Goal: Find specific page/section: Find specific page/section

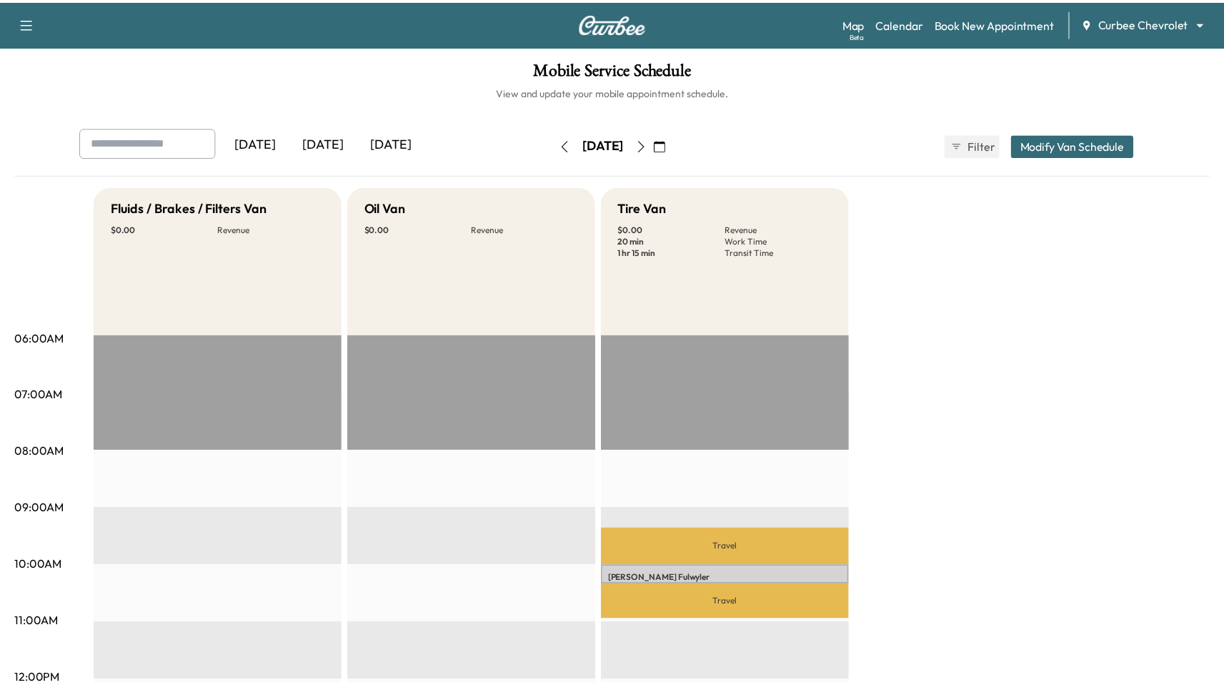
scroll to position [260, 0]
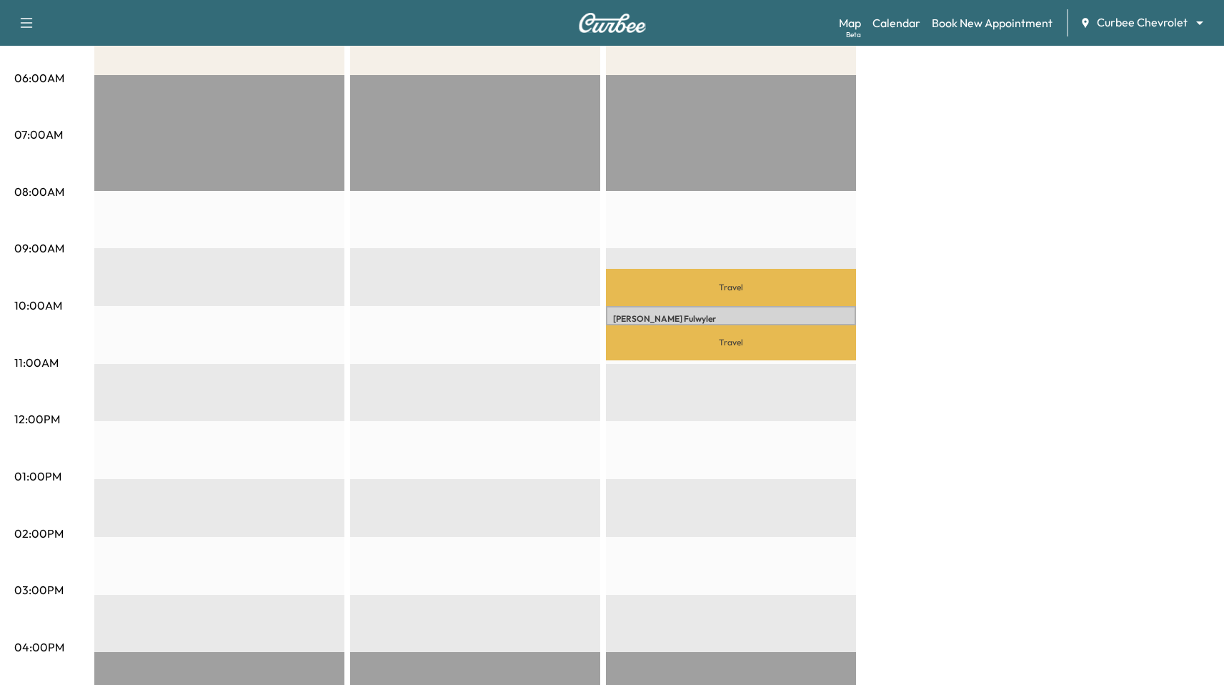
click at [1137, 29] on body "Support Log Out Map Beta Calendar Book New Appointment Curbee Chevrolet *******…" at bounding box center [612, 82] width 1224 height 685
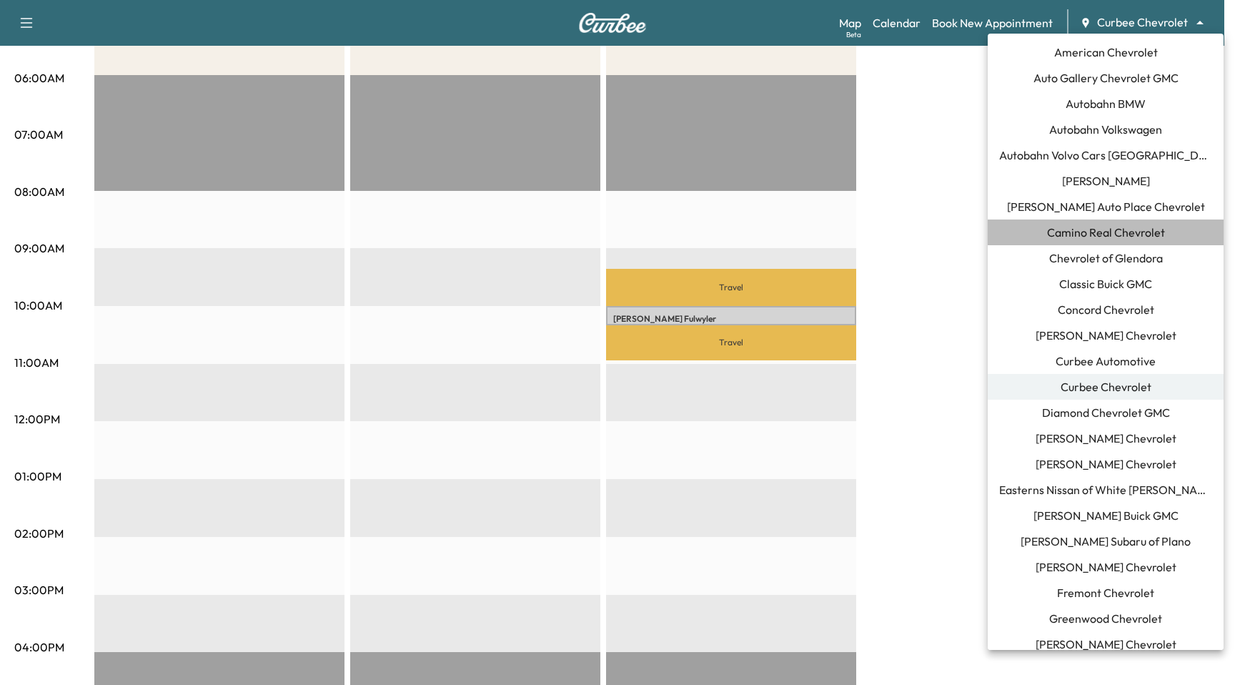
click at [1157, 233] on span "Camino Real Chevrolet" at bounding box center [1106, 232] width 118 height 17
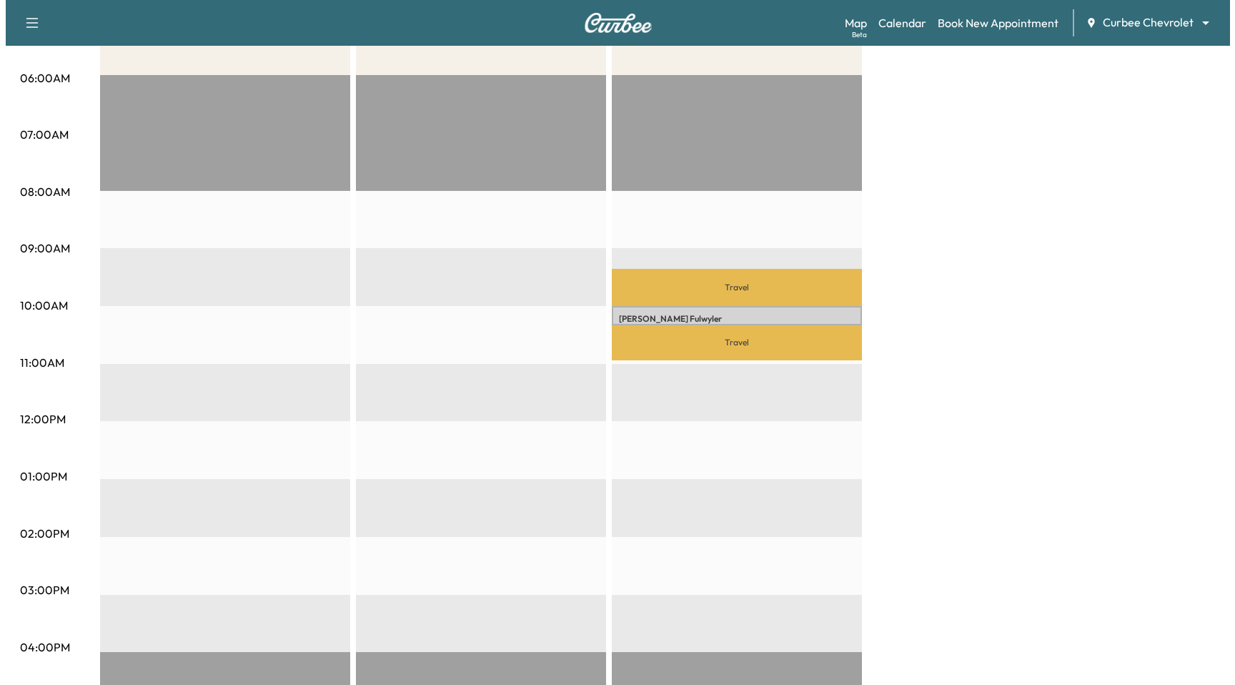
scroll to position [0, 0]
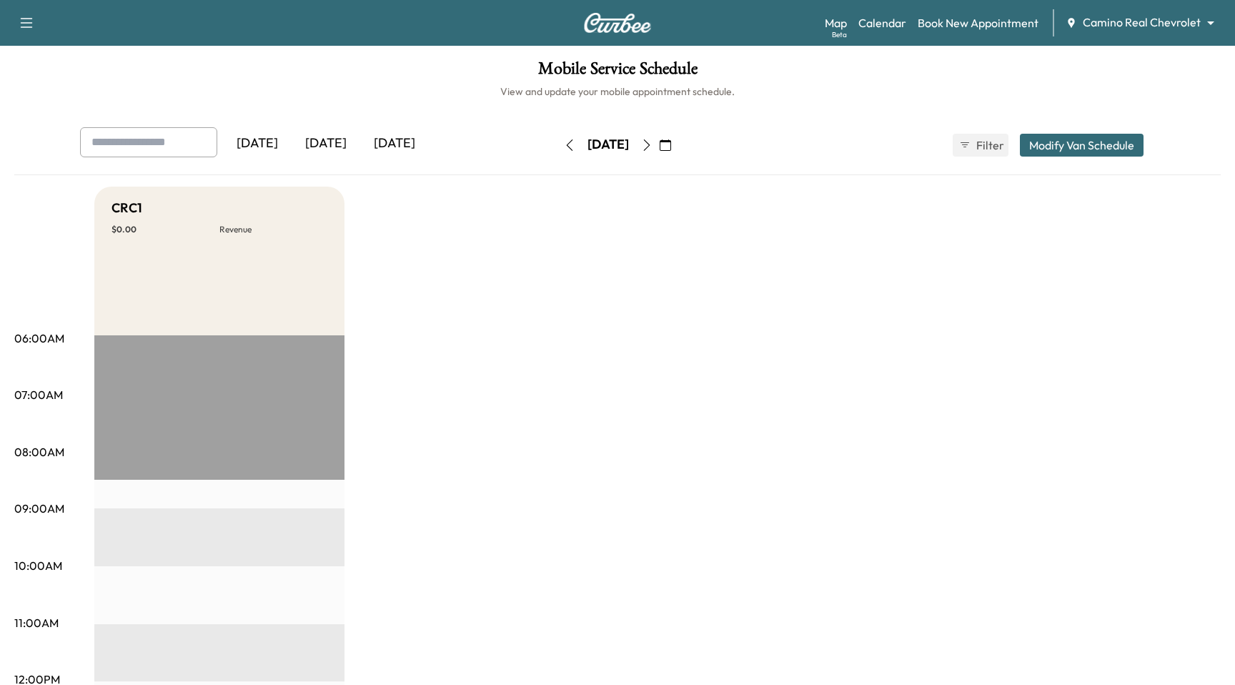
click at [1153, 24] on body "Support Log Out Map Beta Calendar Book New Appointment Camino Real Chevrolet **…" at bounding box center [617, 342] width 1235 height 685
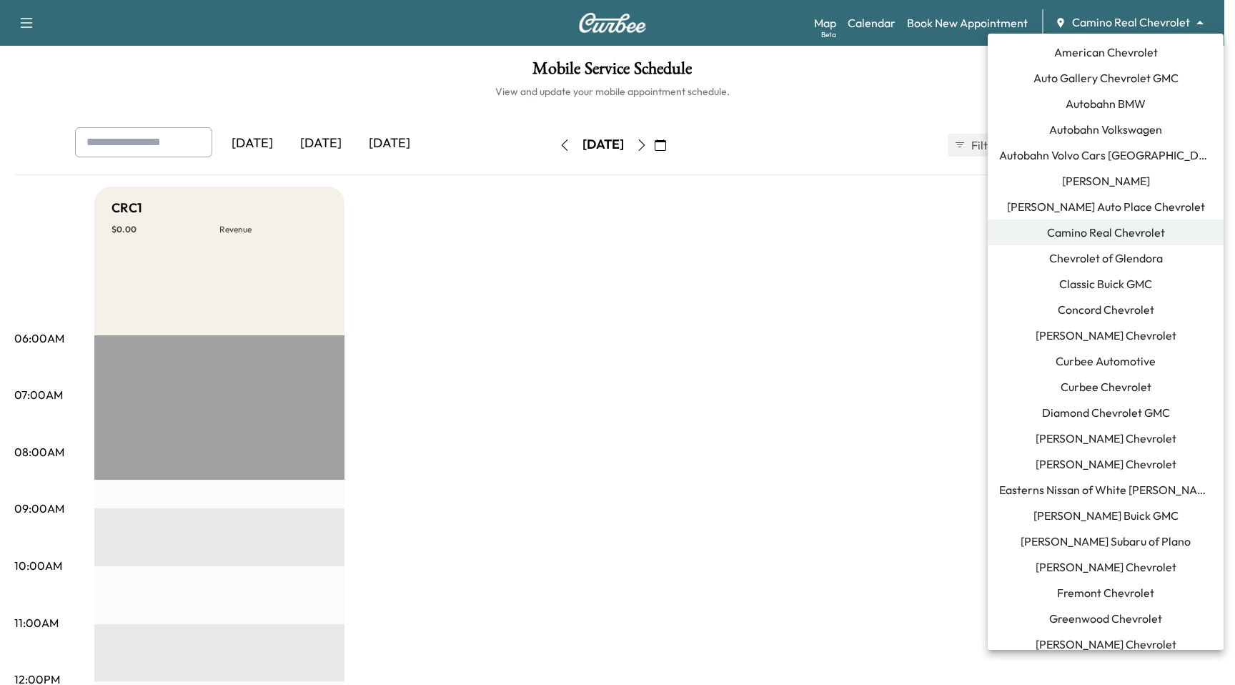
click at [1128, 96] on span "Autobahn BMW" at bounding box center [1105, 103] width 80 height 17
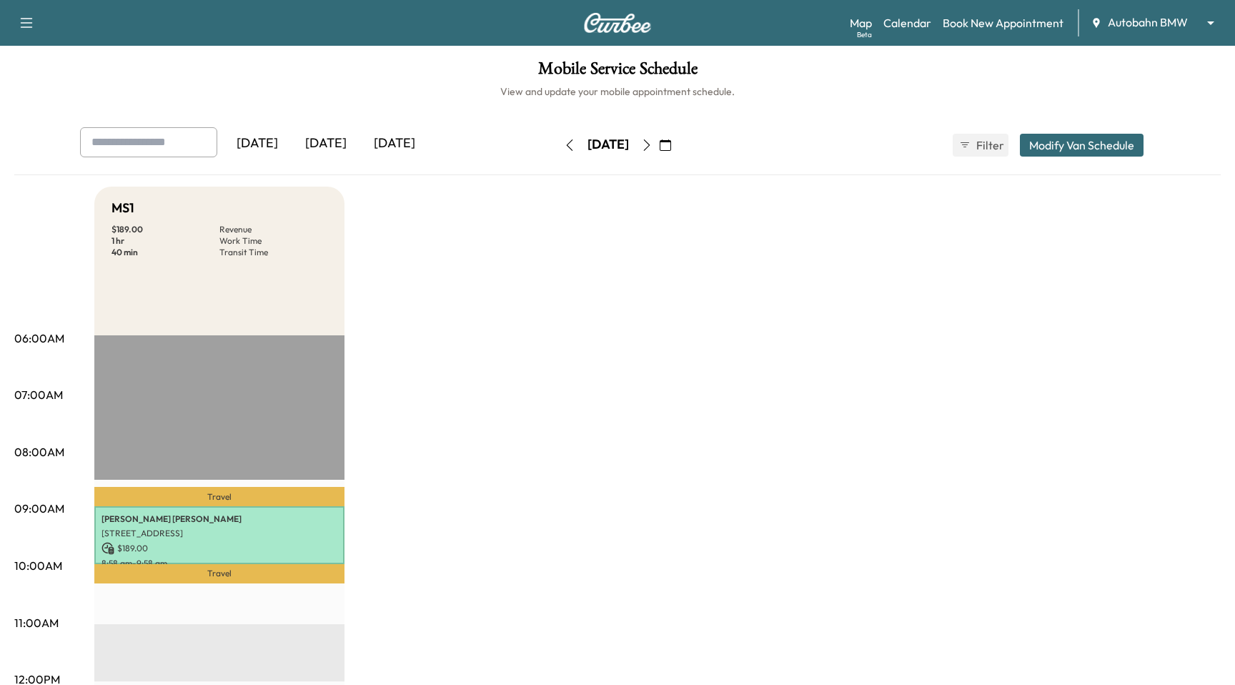
click at [1164, 16] on body "Support Log Out Map Beta Calendar Book New Appointment Autobahn BMW ******** ​ …" at bounding box center [617, 342] width 1235 height 685
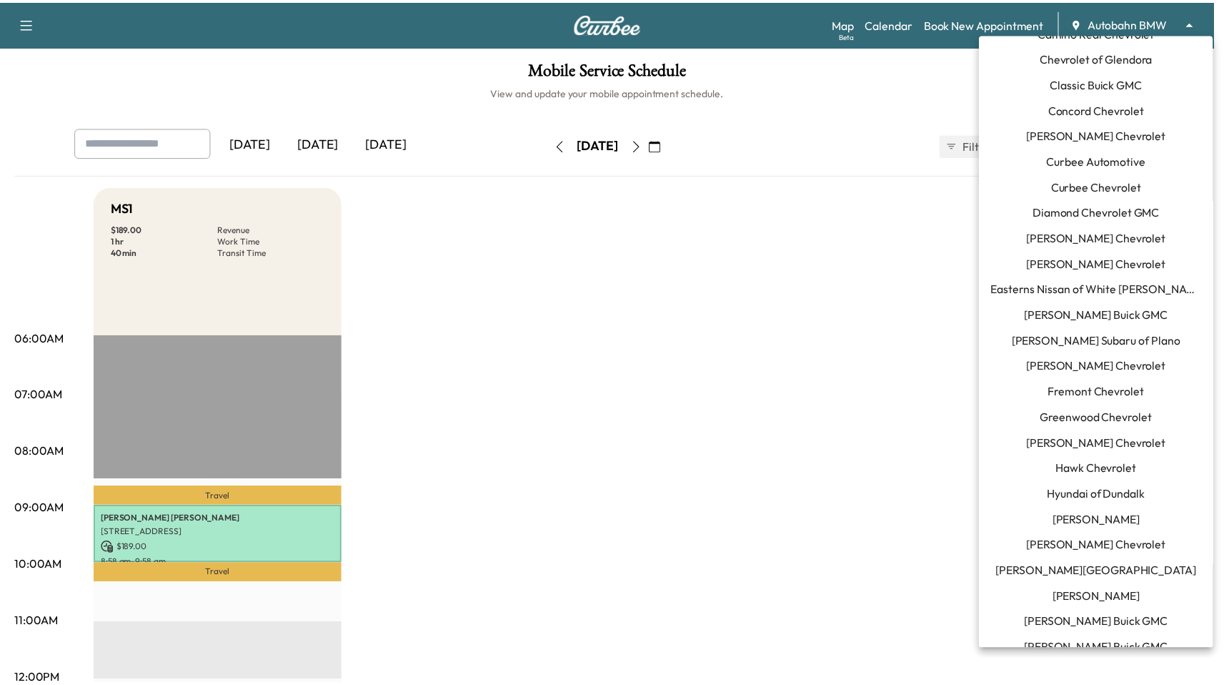
scroll to position [239, 0]
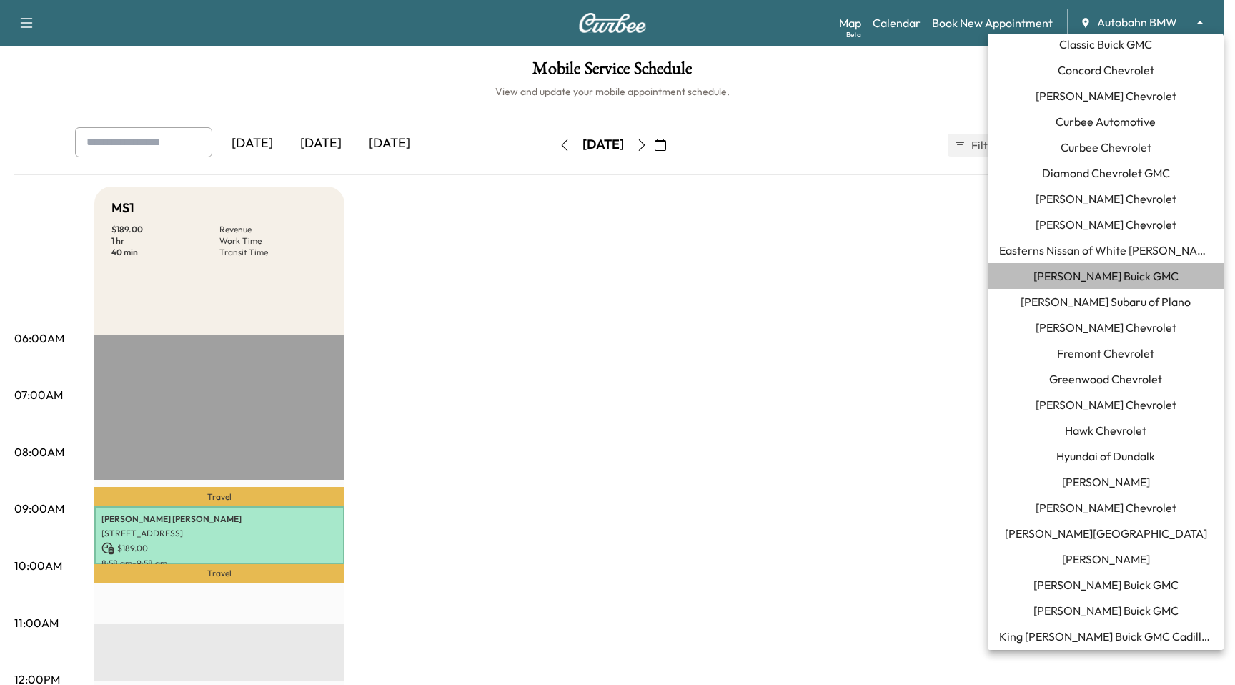
click at [1164, 276] on li "[PERSON_NAME] Buick GMC" at bounding box center [1105, 276] width 236 height 26
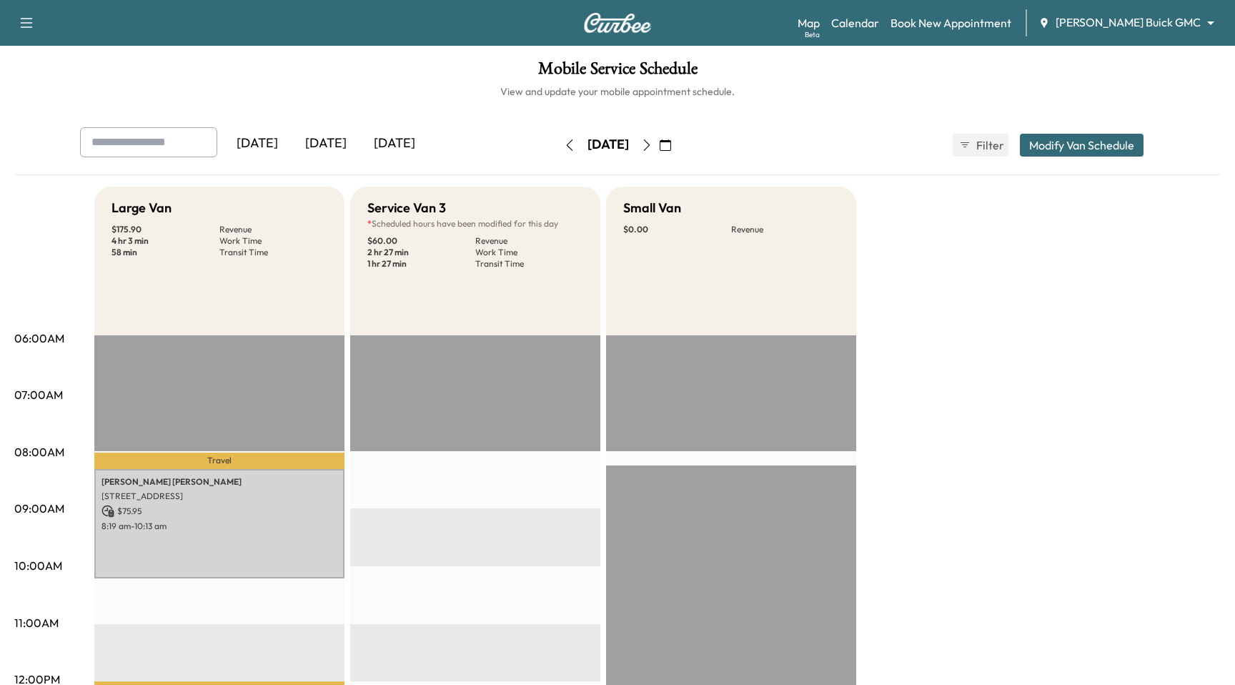
click at [1163, 24] on body "Support Log Out Map Beta Calendar Book New Appointment [PERSON_NAME] Buick GMC …" at bounding box center [617, 342] width 1235 height 685
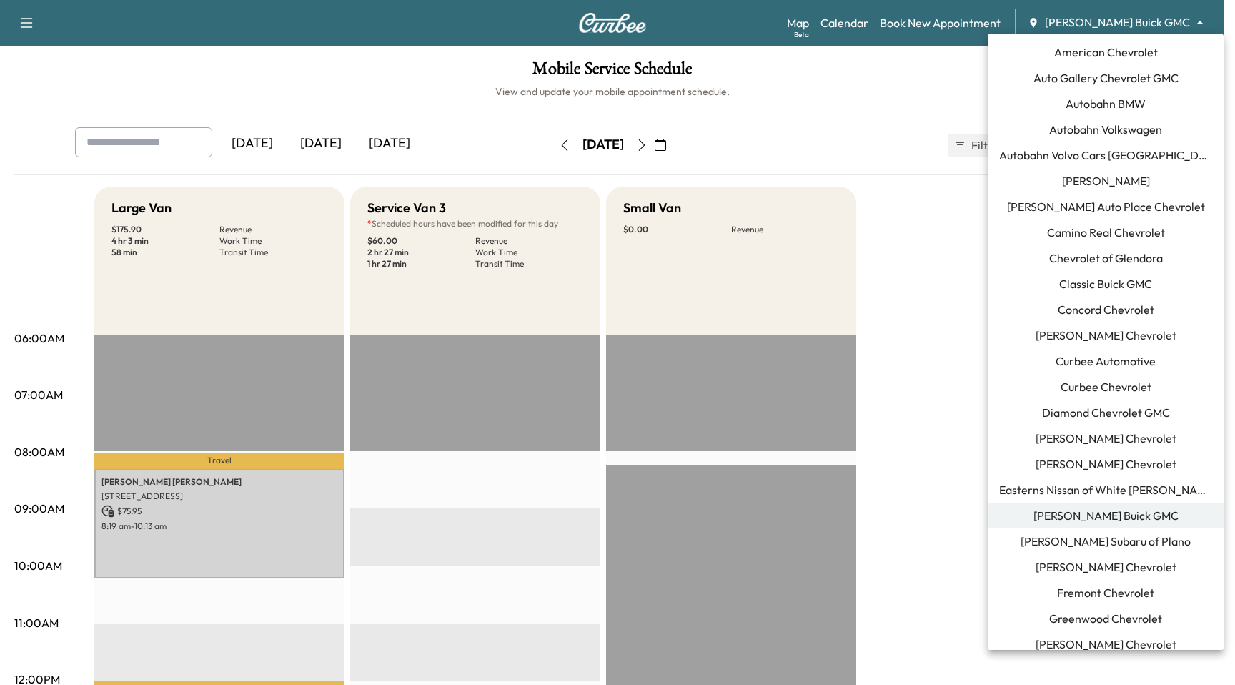
click at [1120, 476] on li "[PERSON_NAME] Chevrolet" at bounding box center [1105, 464] width 236 height 26
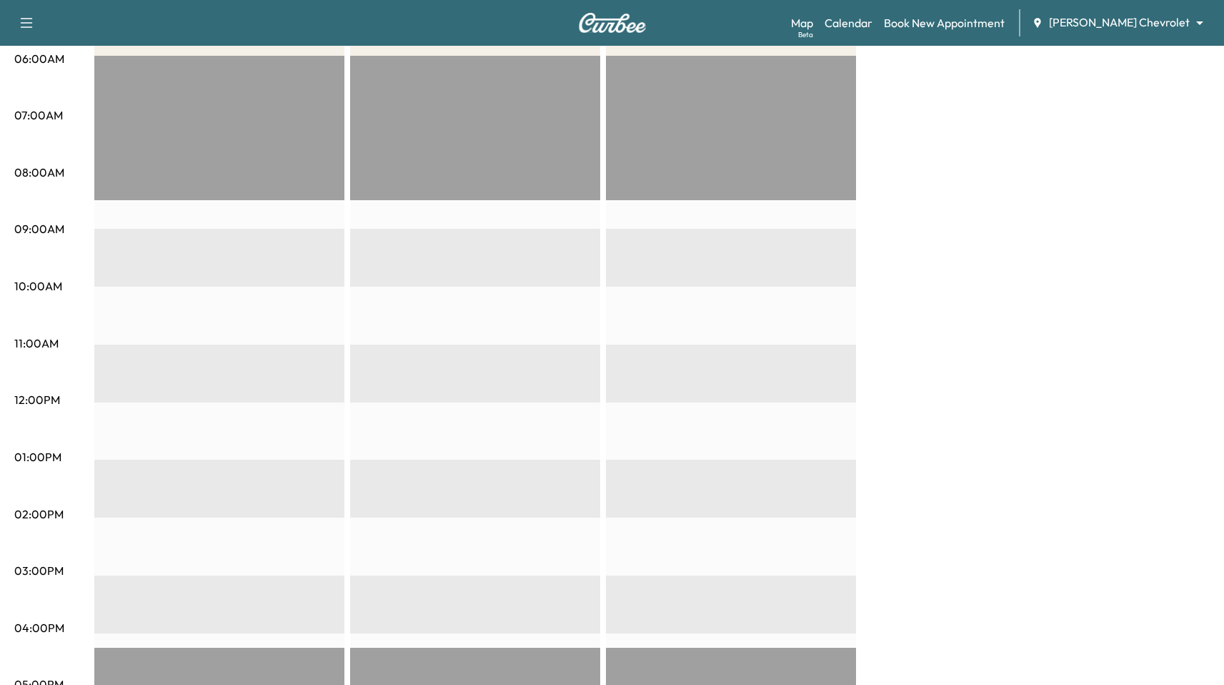
scroll to position [77, 0]
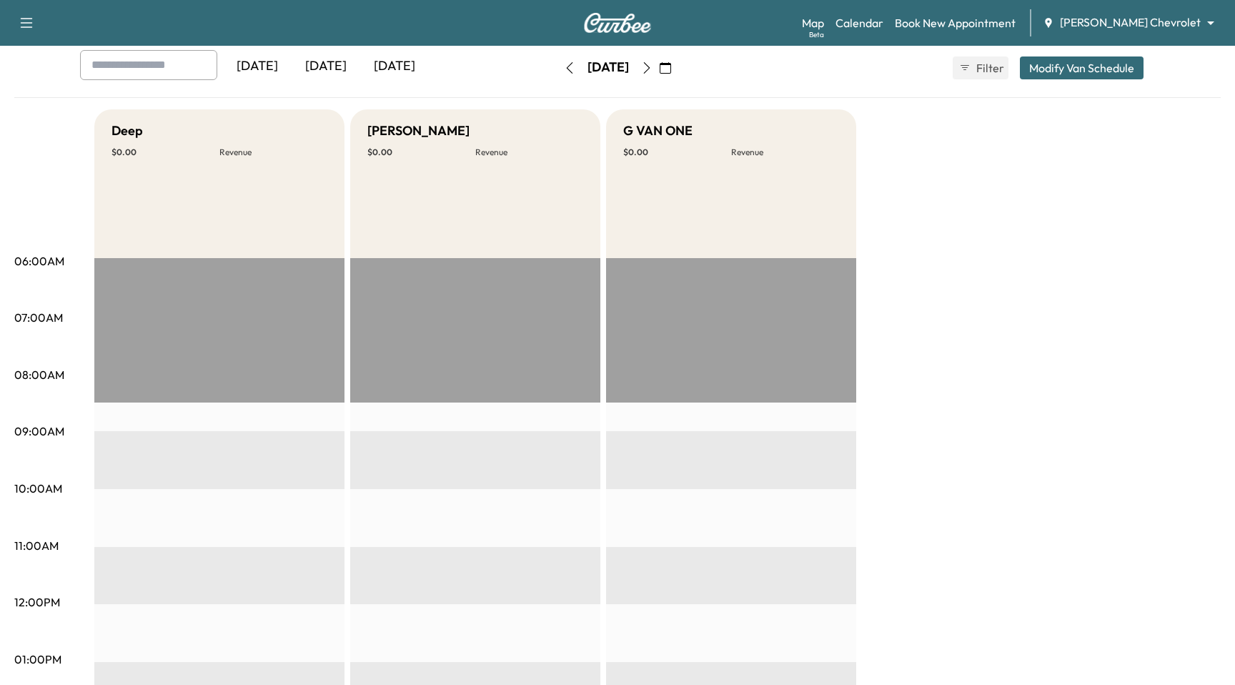
click at [1175, 18] on body "Support Log Out Map Beta Calendar Book New Appointment [PERSON_NAME] Chevrolet …" at bounding box center [617, 265] width 1235 height 685
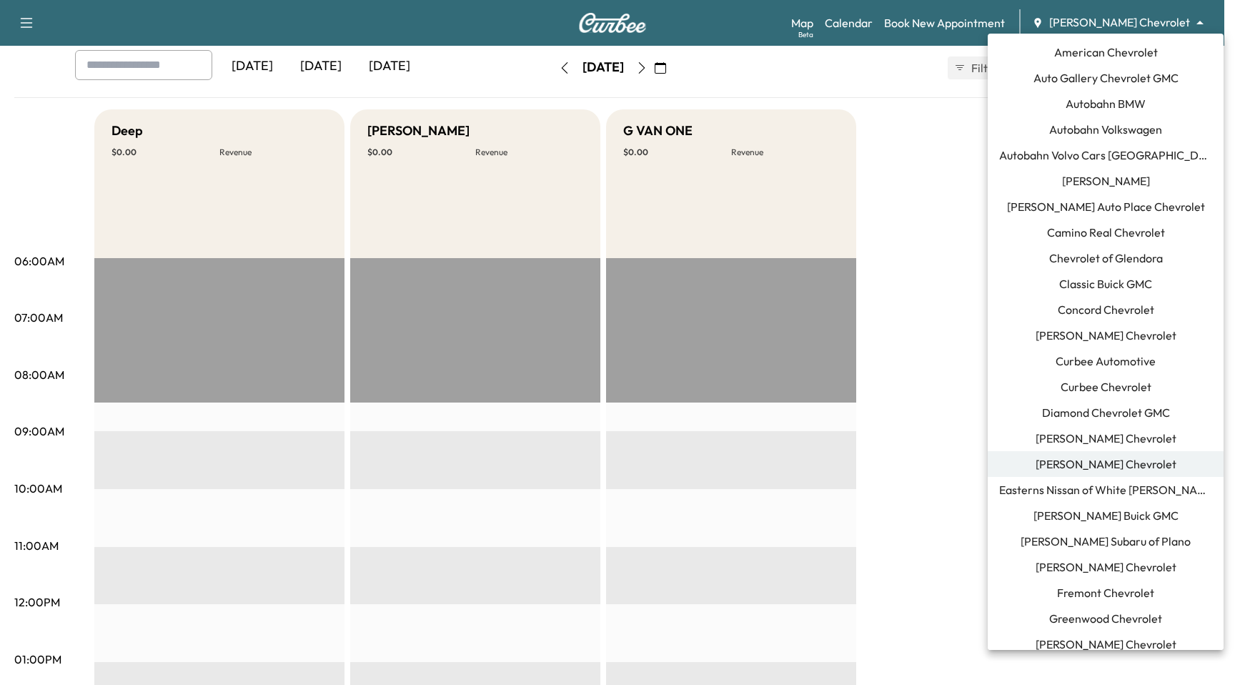
click at [1154, 519] on li "[PERSON_NAME] Buick GMC" at bounding box center [1105, 515] width 236 height 26
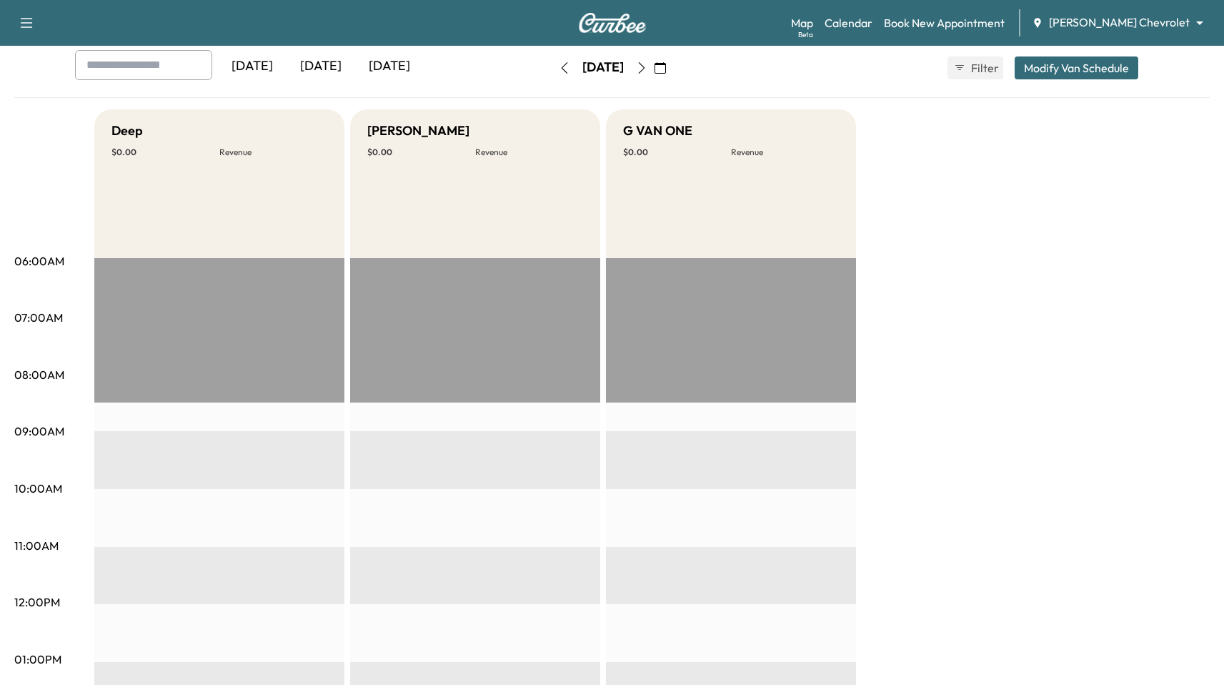
scroll to position [0, 0]
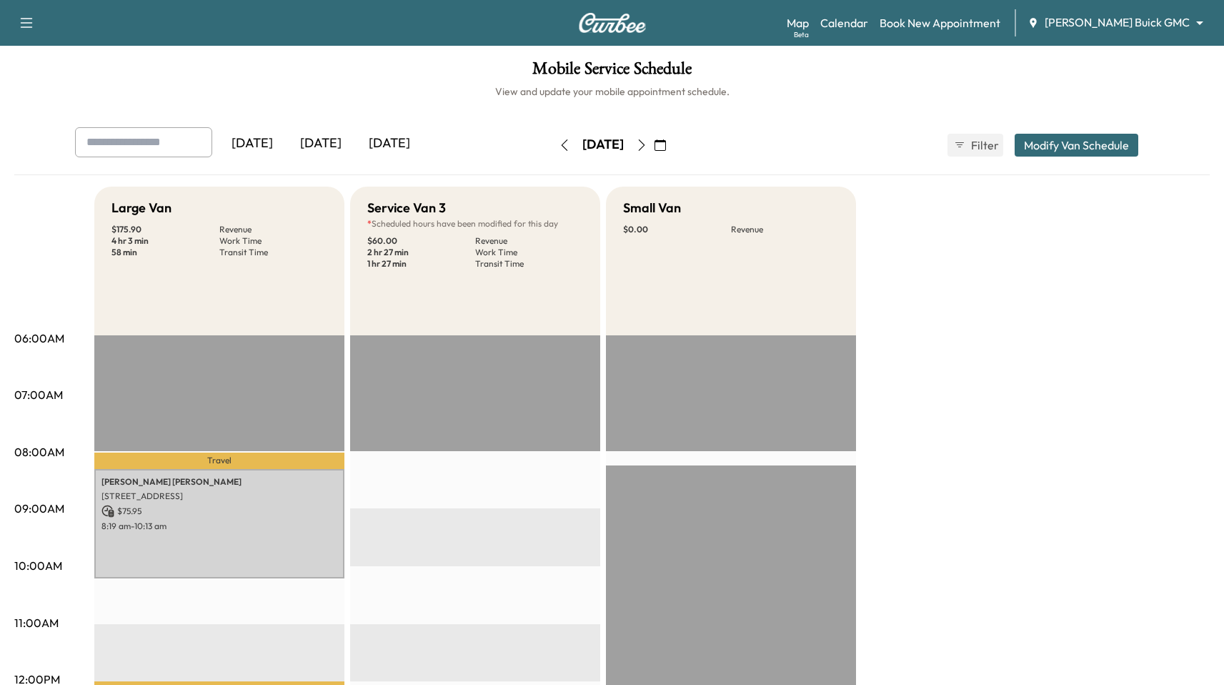
click at [552, 144] on button "button" at bounding box center [564, 145] width 24 height 23
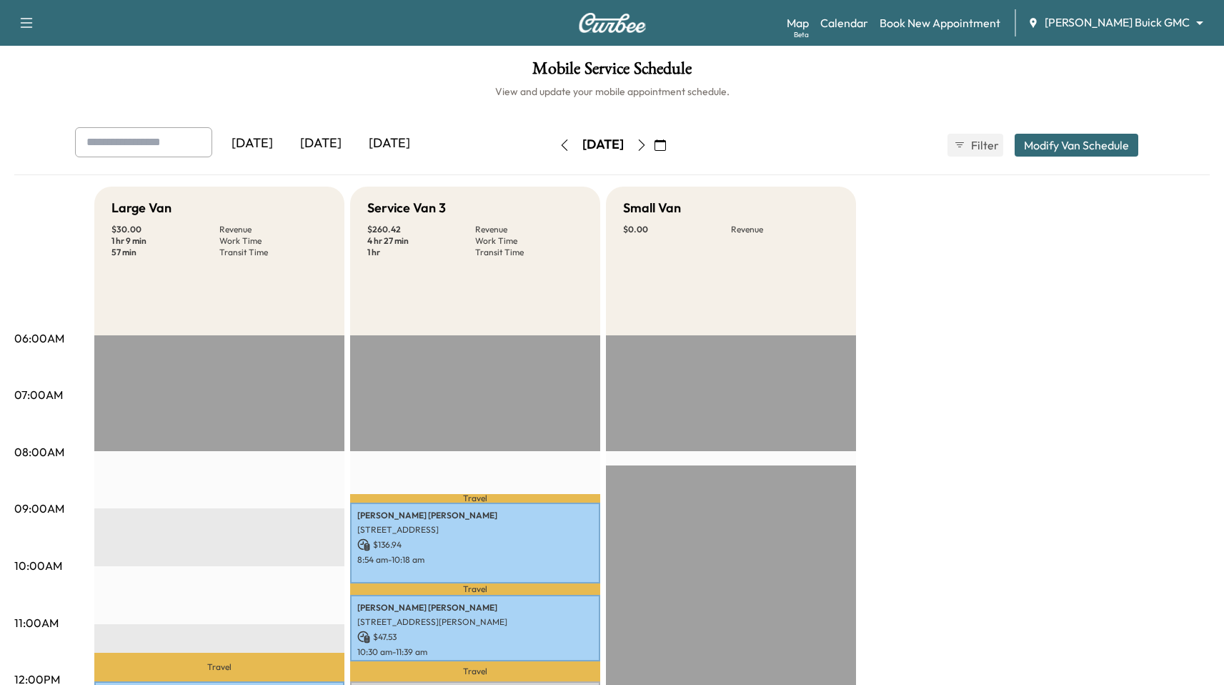
click at [559, 144] on icon "button" at bounding box center [564, 144] width 11 height 11
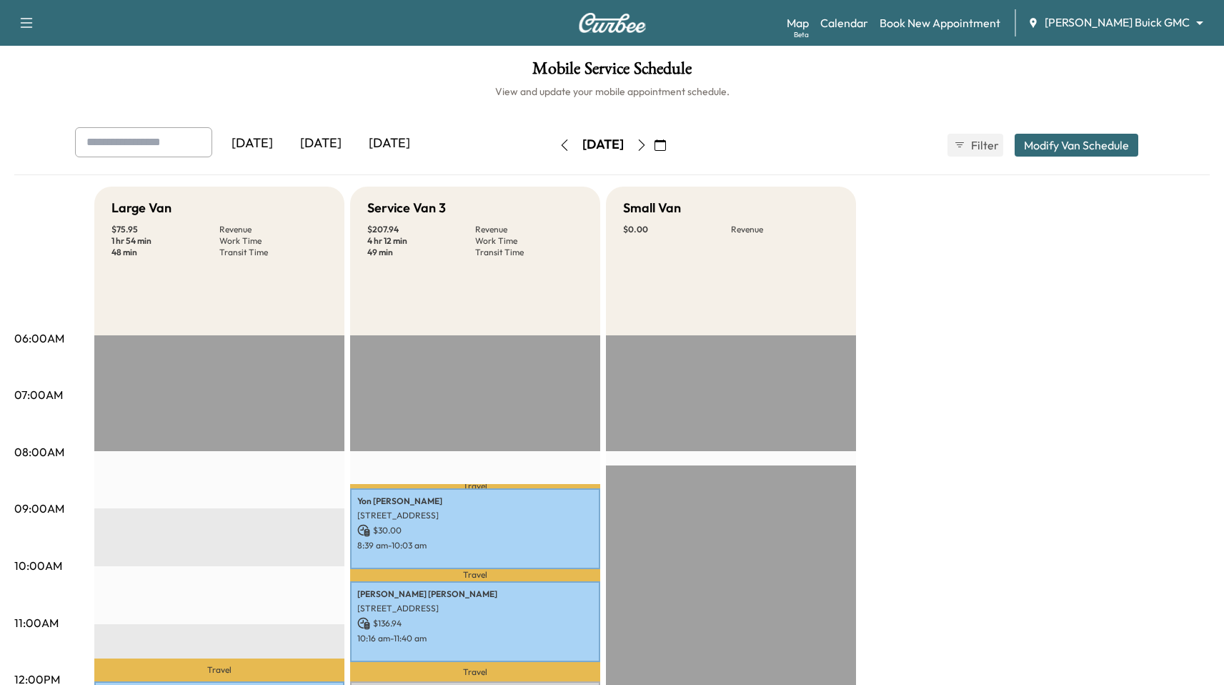
click at [647, 142] on icon "button" at bounding box center [641, 144] width 11 height 11
